Goal: Information Seeking & Learning: Learn about a topic

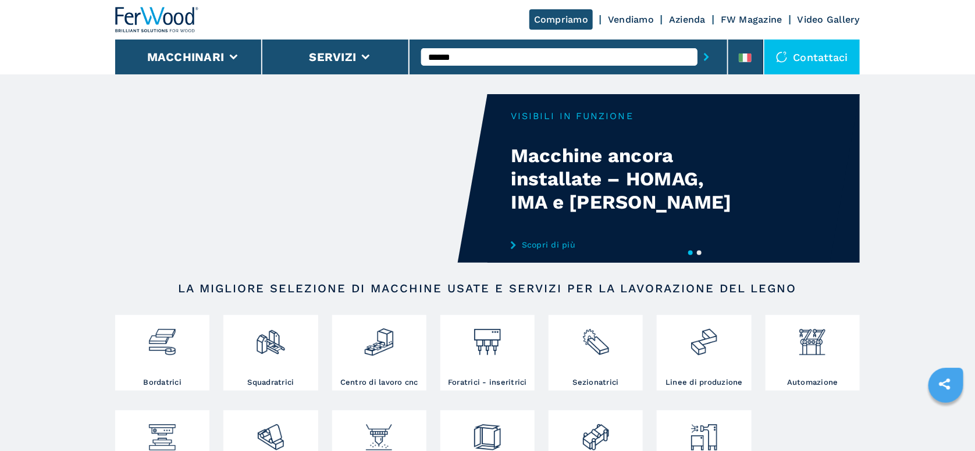
type input "******"
click at [697, 44] on button "submit-button" at bounding box center [706, 57] width 18 height 27
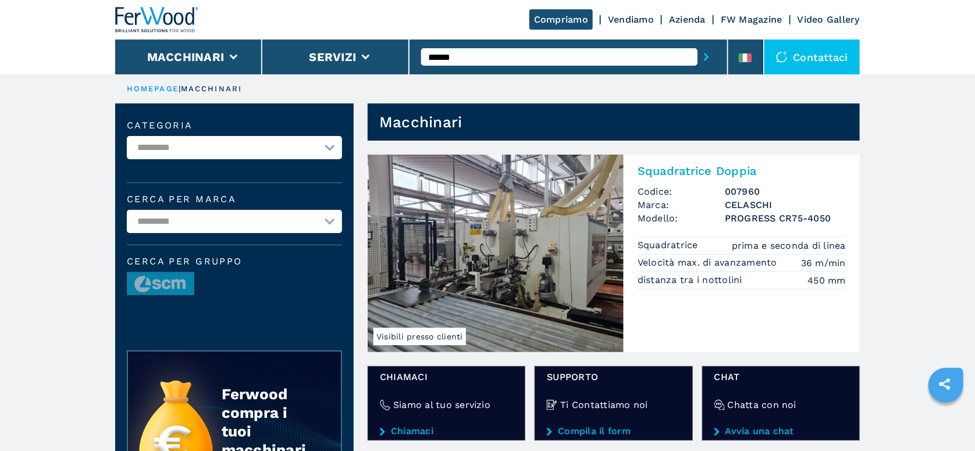
click at [502, 267] on img at bounding box center [495, 254] width 256 height 198
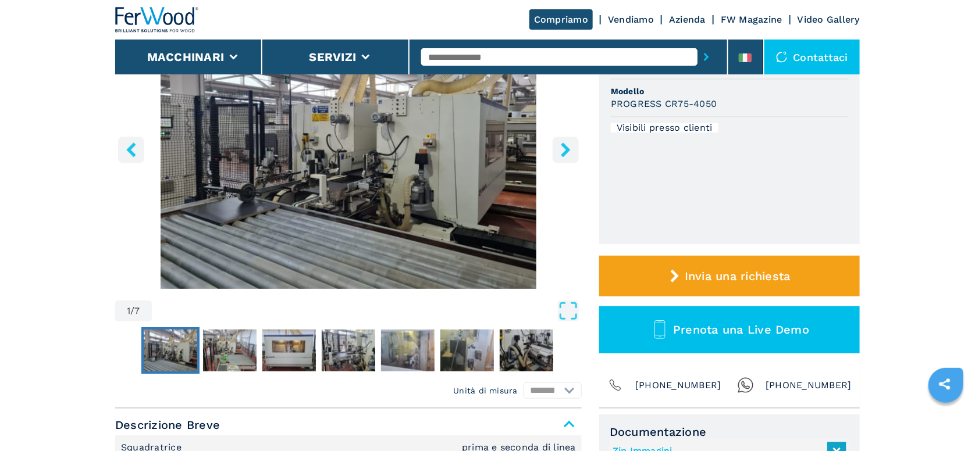
scroll to position [116, 0]
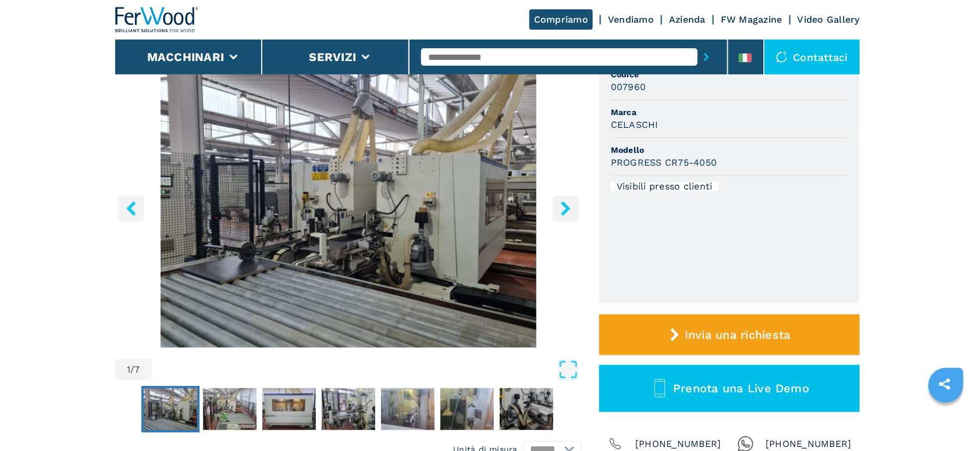
click at [570, 201] on icon "right-button" at bounding box center [565, 208] width 15 height 15
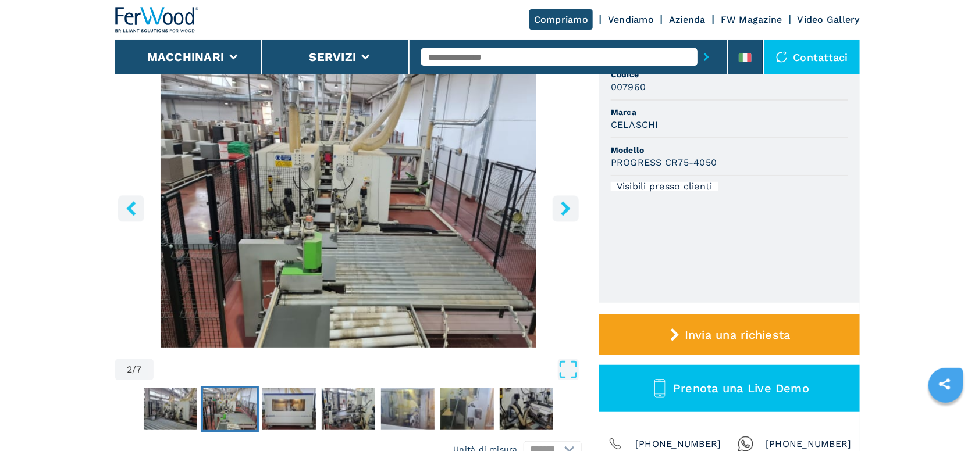
click at [570, 201] on icon "right-button" at bounding box center [565, 208] width 15 height 15
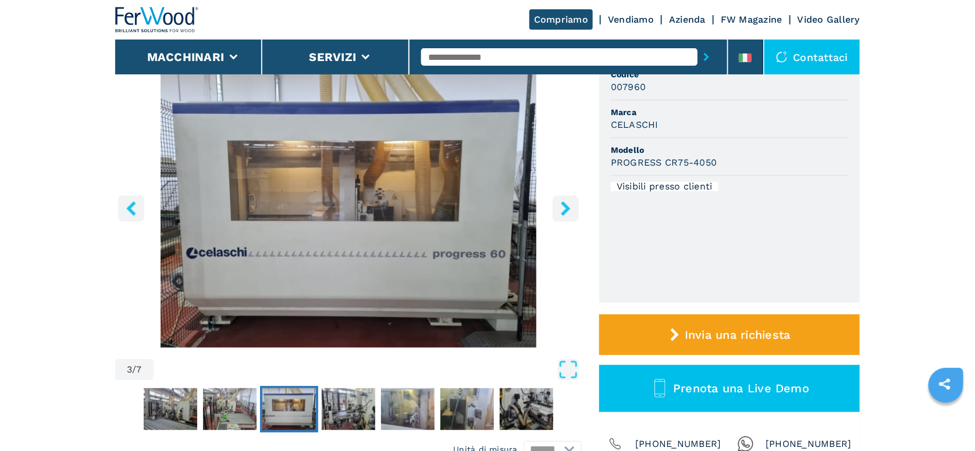
click at [561, 208] on icon "right-button" at bounding box center [565, 208] width 15 height 15
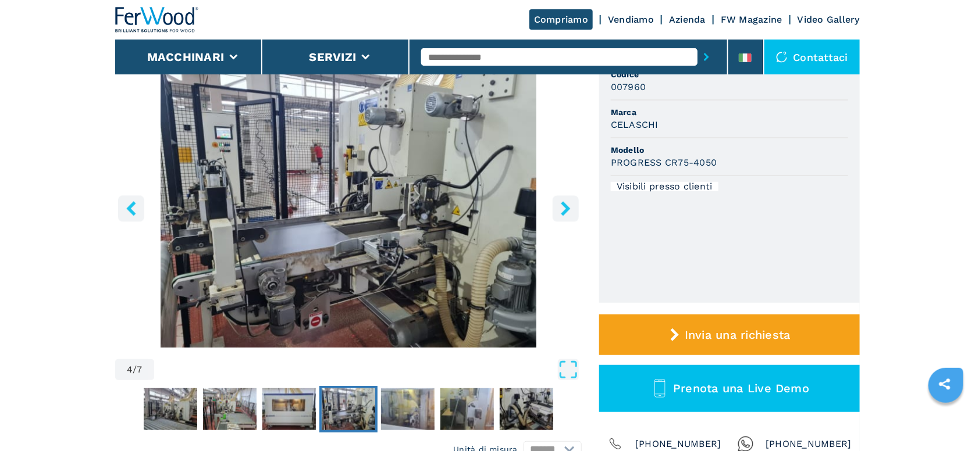
click at [561, 208] on icon "right-button" at bounding box center [565, 208] width 15 height 15
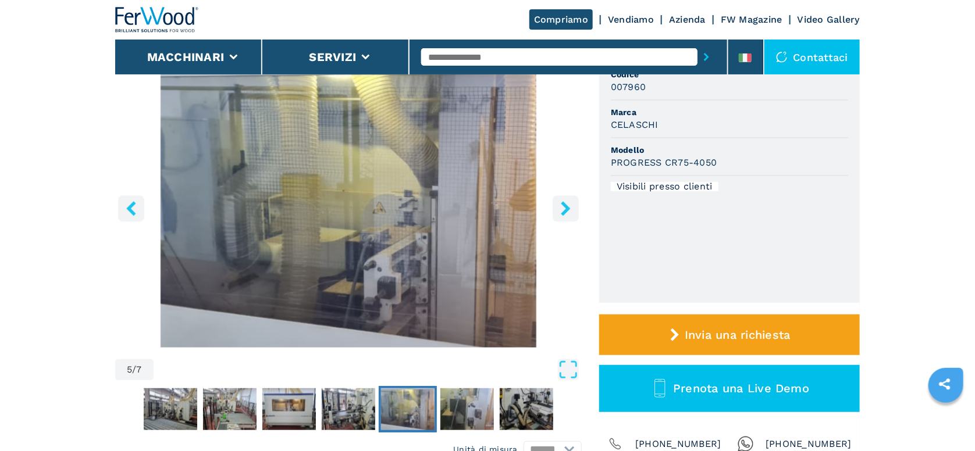
click at [561, 208] on icon "right-button" at bounding box center [565, 208] width 15 height 15
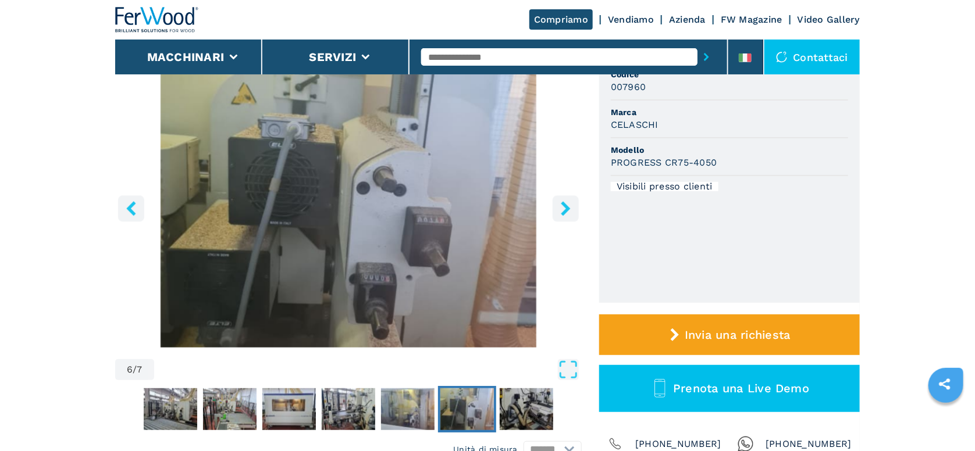
drag, startPoint x: 561, startPoint y: 208, endPoint x: 412, endPoint y: 208, distance: 149.4
click at [560, 207] on icon "right-button" at bounding box center [565, 208] width 15 height 15
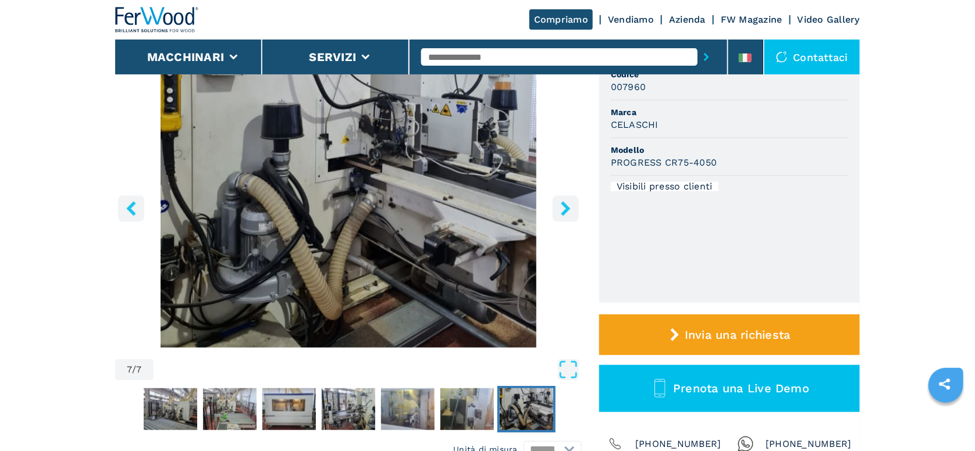
click at [135, 213] on icon "left-button" at bounding box center [131, 208] width 15 height 15
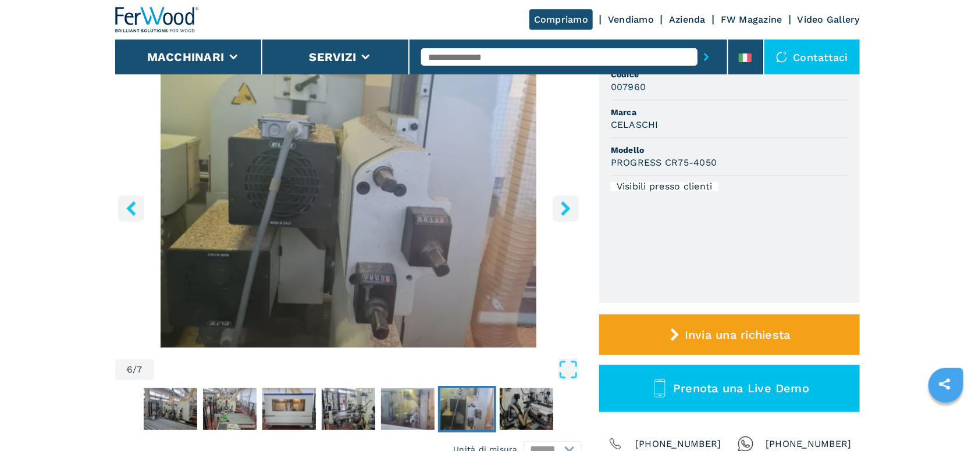
click at [135, 213] on icon "left-button" at bounding box center [131, 208] width 15 height 15
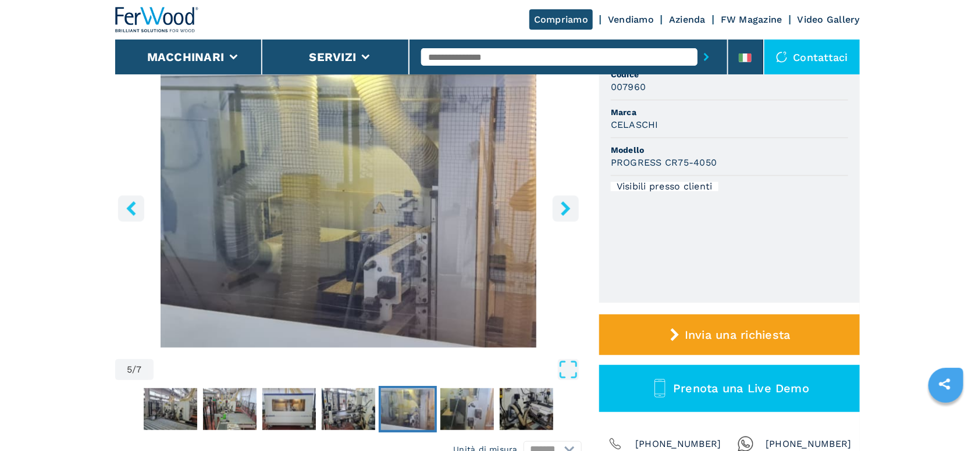
click at [135, 213] on icon "left-button" at bounding box center [131, 208] width 15 height 15
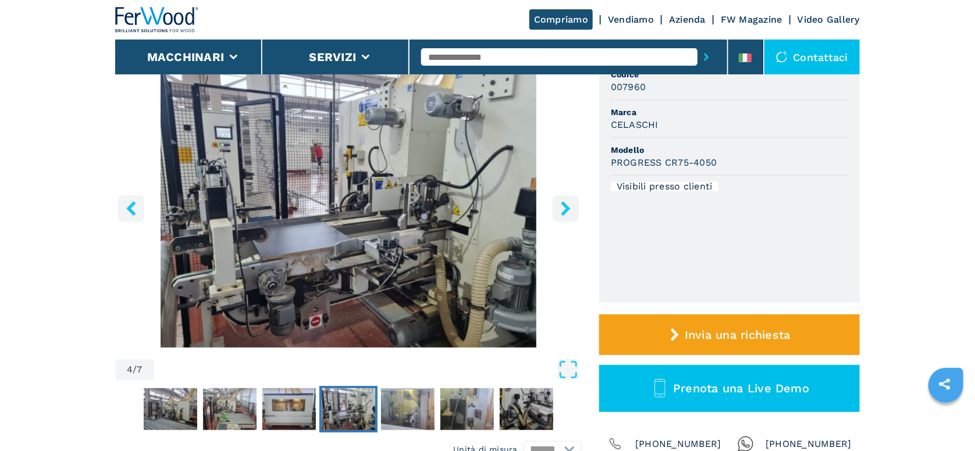
click at [138, 213] on icon "left-button" at bounding box center [131, 208] width 15 height 15
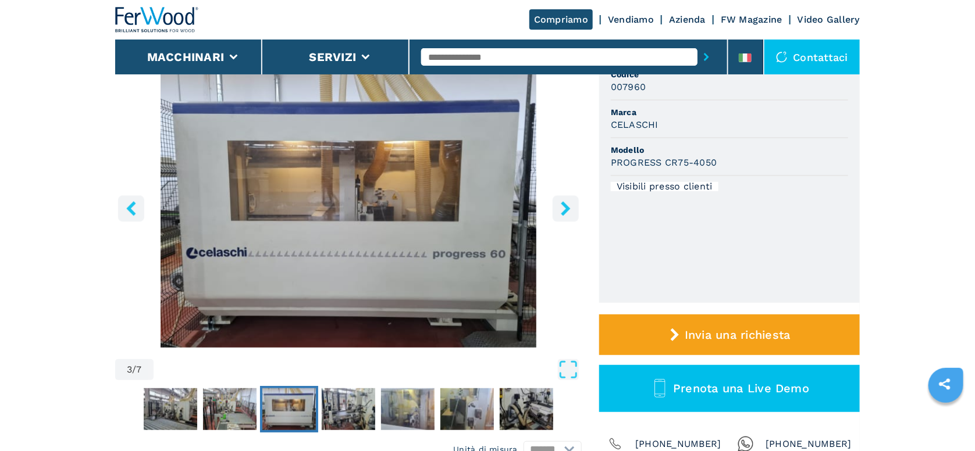
click at [565, 208] on icon "right-button" at bounding box center [565, 208] width 15 height 15
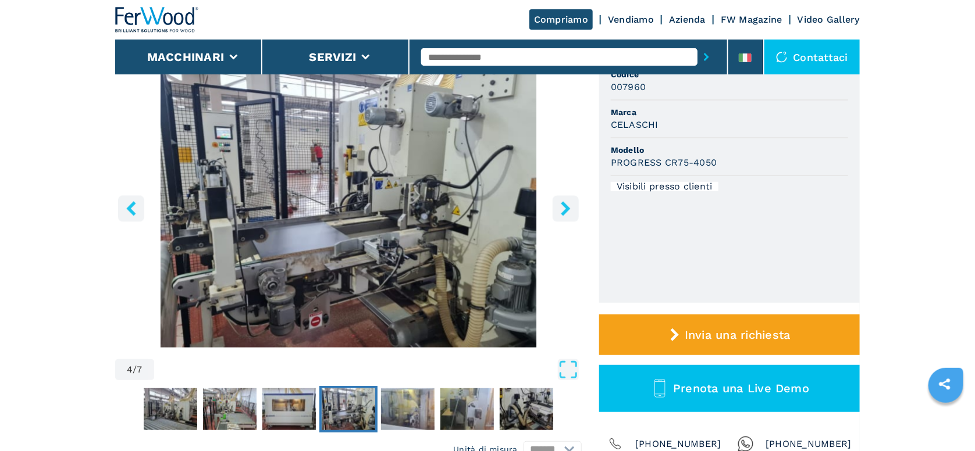
click at [565, 208] on icon "right-button" at bounding box center [565, 208] width 15 height 15
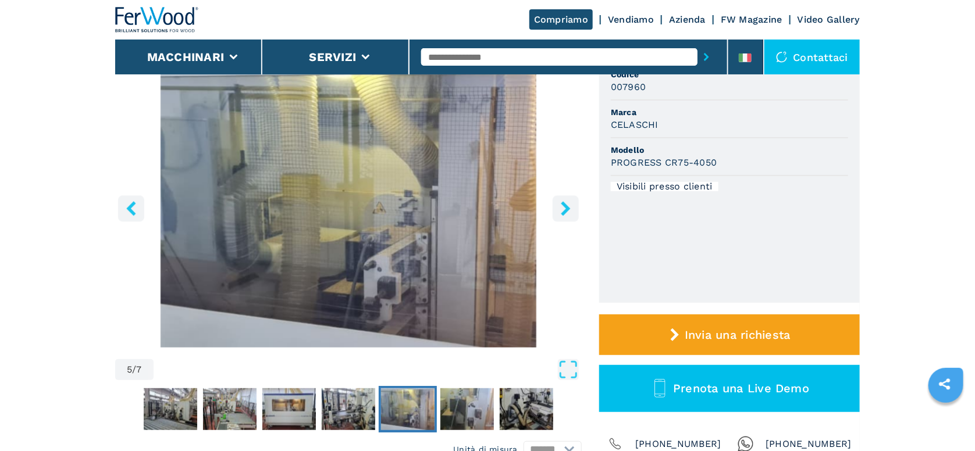
click at [565, 208] on icon "right-button" at bounding box center [565, 208] width 15 height 15
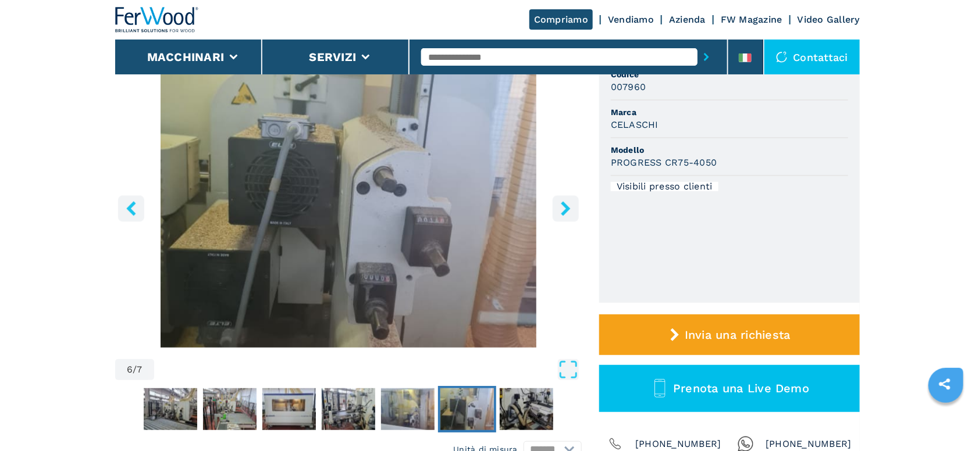
click at [565, 208] on icon "right-button" at bounding box center [565, 208] width 15 height 15
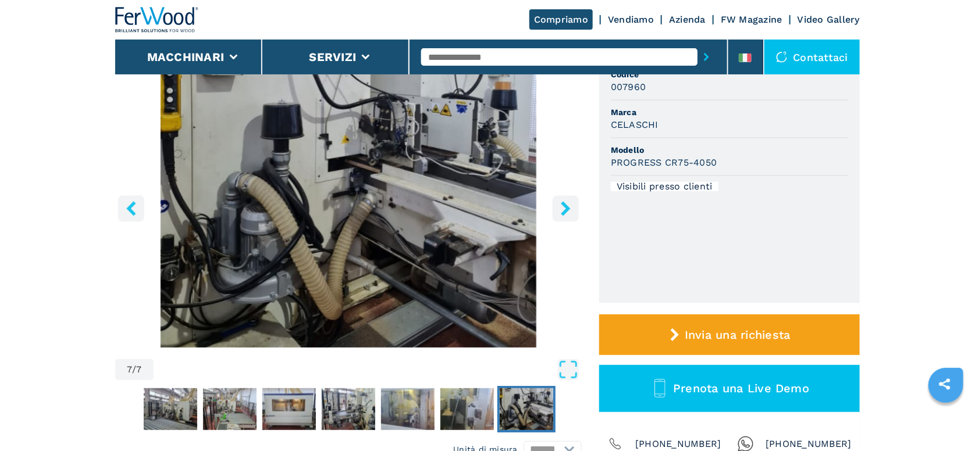
click at [565, 208] on icon "right-button" at bounding box center [565, 208] width 15 height 15
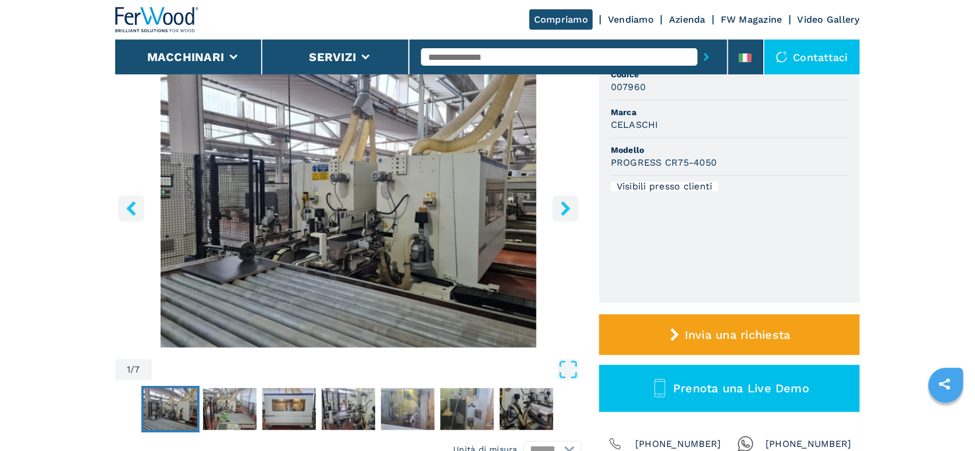
click at [565, 208] on icon "right-button" at bounding box center [565, 208] width 15 height 15
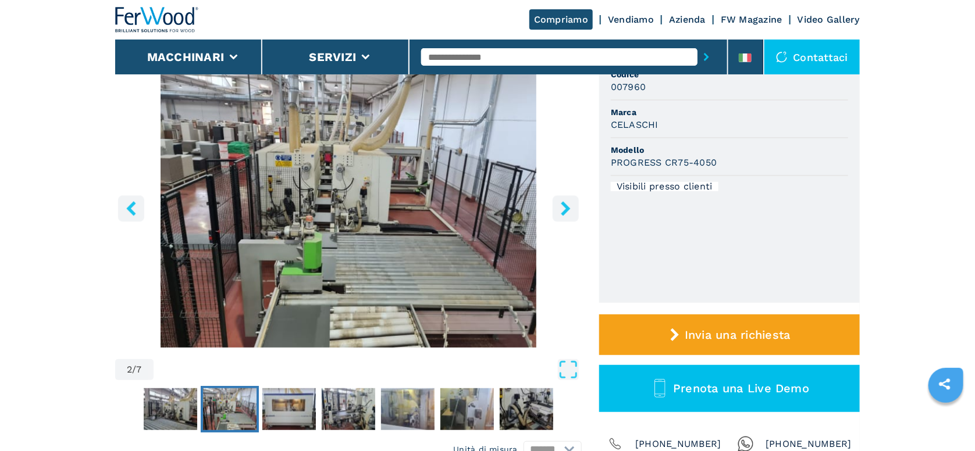
click at [565, 208] on icon "right-button" at bounding box center [565, 208] width 15 height 15
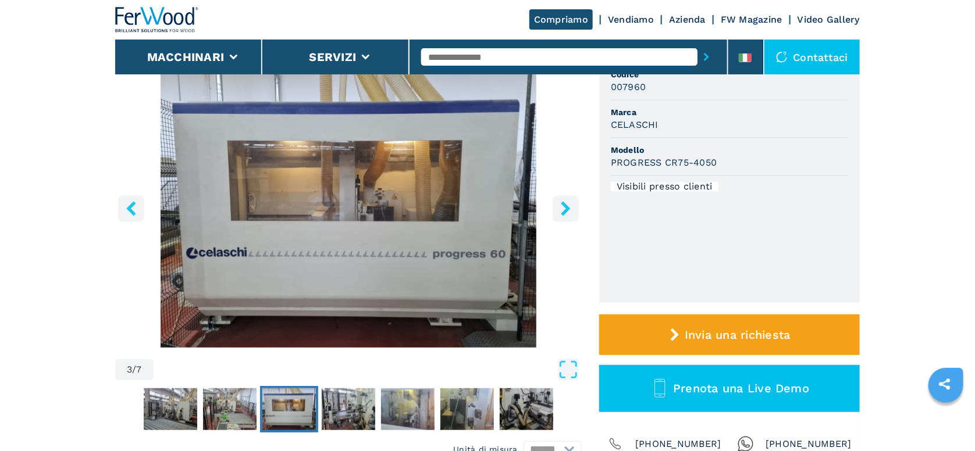
click at [565, 208] on icon "right-button" at bounding box center [565, 208] width 15 height 15
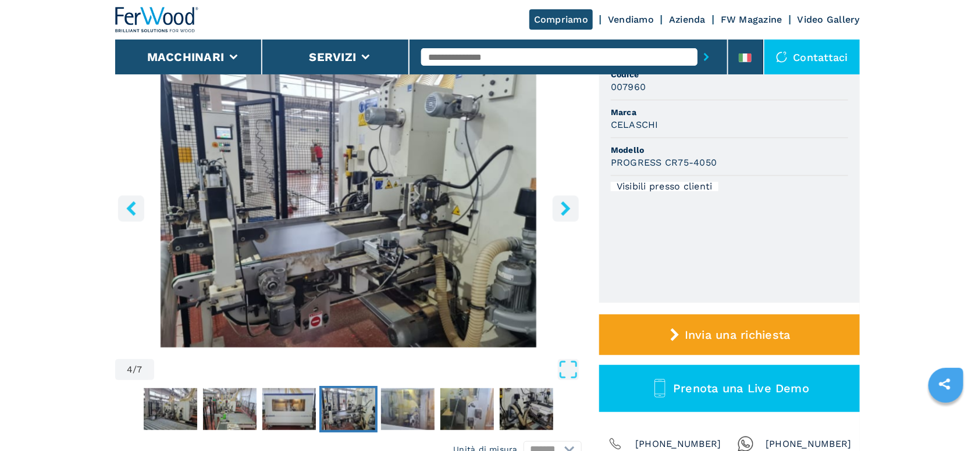
click at [565, 208] on icon "right-button" at bounding box center [565, 208] width 15 height 15
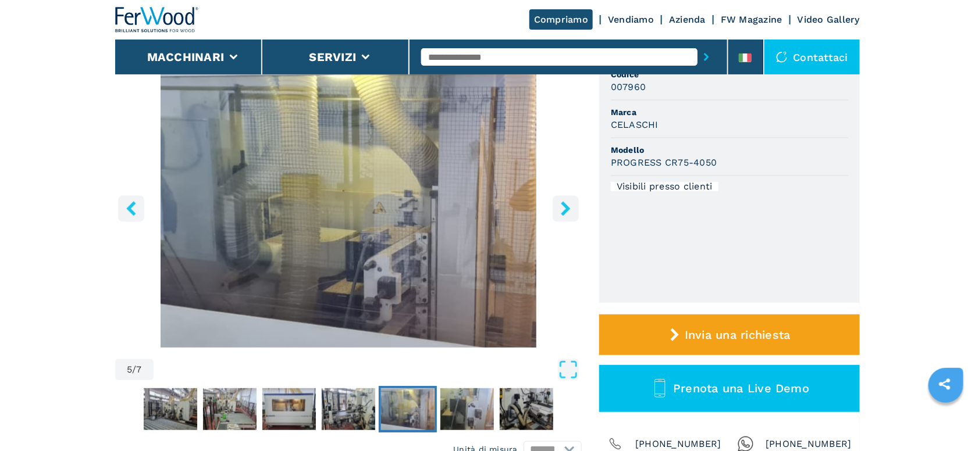
click at [565, 208] on icon "right-button" at bounding box center [565, 208] width 15 height 15
